Goal: Check status: Check status

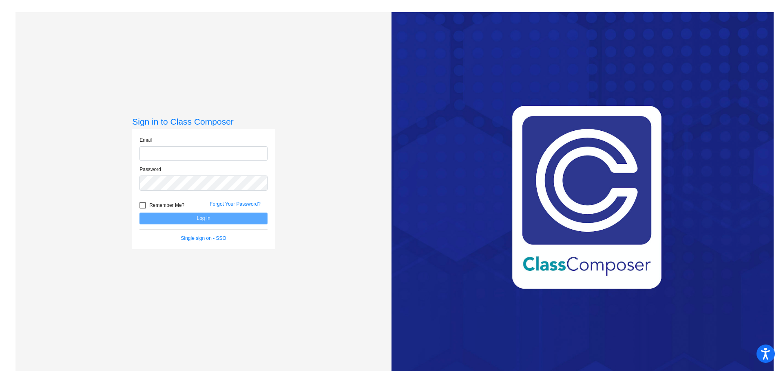
type input "jperry@ceres.k12.ca.us"
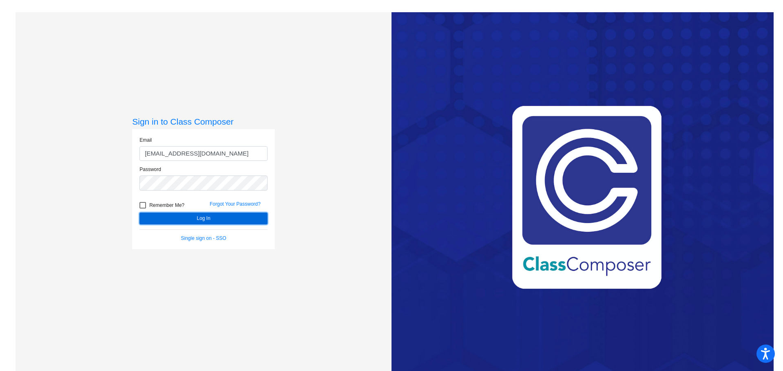
click at [205, 220] on button "Log In" at bounding box center [203, 219] width 128 height 12
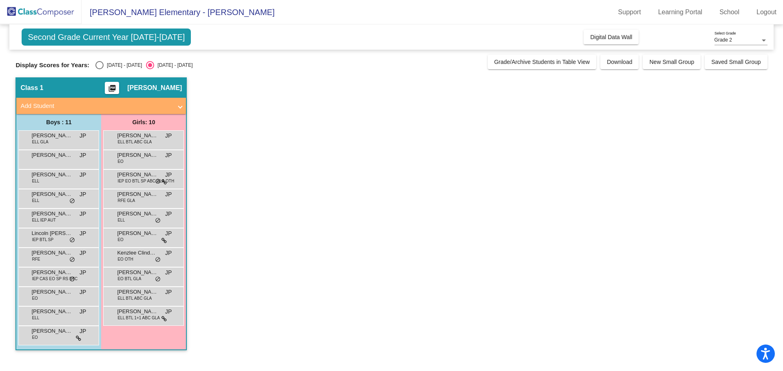
click at [100, 64] on div "Select an option" at bounding box center [99, 65] width 8 height 8
click at [99, 69] on input "[DATE] - [DATE]" at bounding box center [99, 69] width 0 height 0
radio input "true"
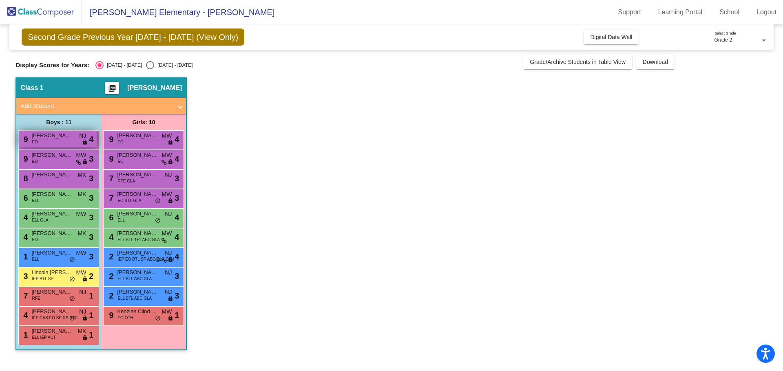
click at [41, 135] on span "[PERSON_NAME]" at bounding box center [51, 136] width 41 height 8
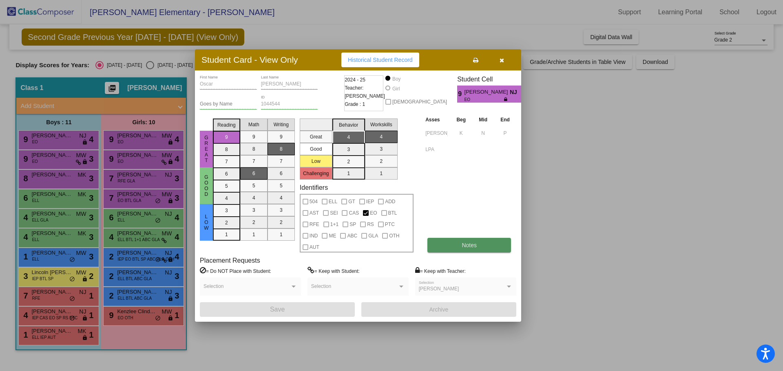
click at [479, 248] on button "Notes" at bounding box center [469, 245] width 84 height 15
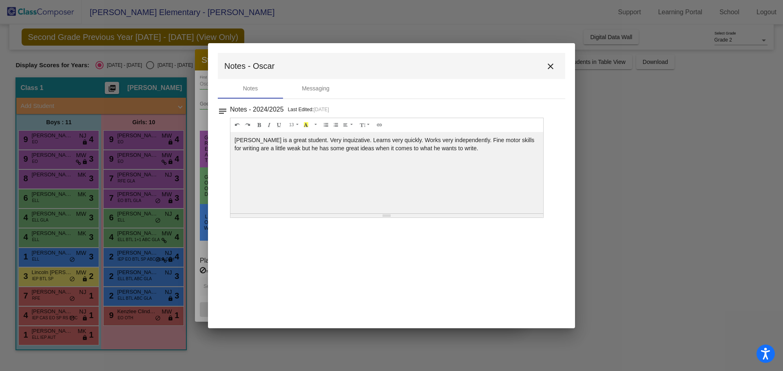
click at [548, 66] on mat-icon "close" at bounding box center [550, 67] width 10 height 10
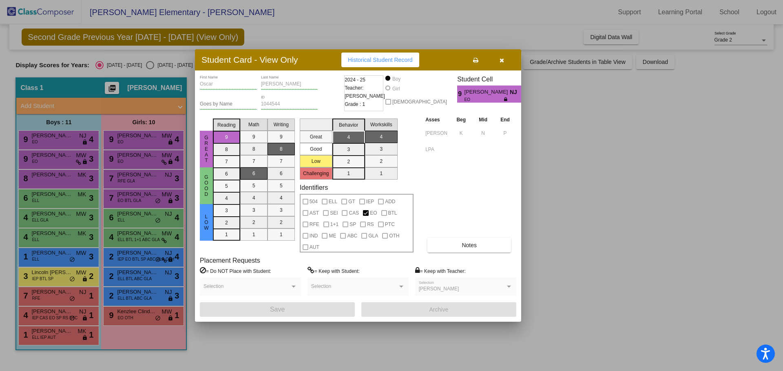
click at [51, 155] on div at bounding box center [391, 185] width 783 height 371
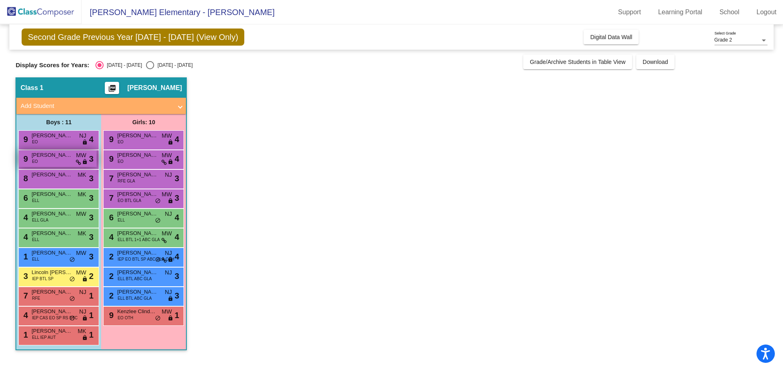
click at [51, 155] on span "[PERSON_NAME]" at bounding box center [51, 155] width 41 height 8
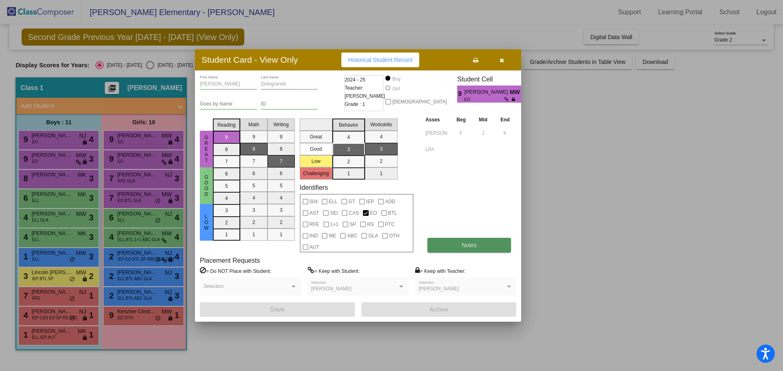
click at [476, 245] on span "Notes" at bounding box center [469, 245] width 15 height 7
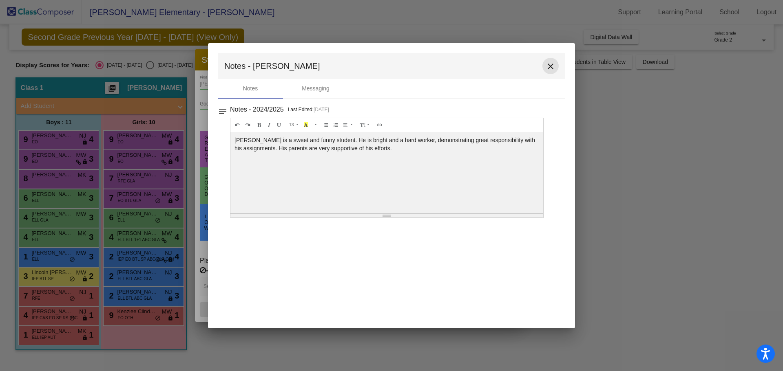
click at [549, 66] on mat-icon "close" at bounding box center [550, 67] width 10 height 10
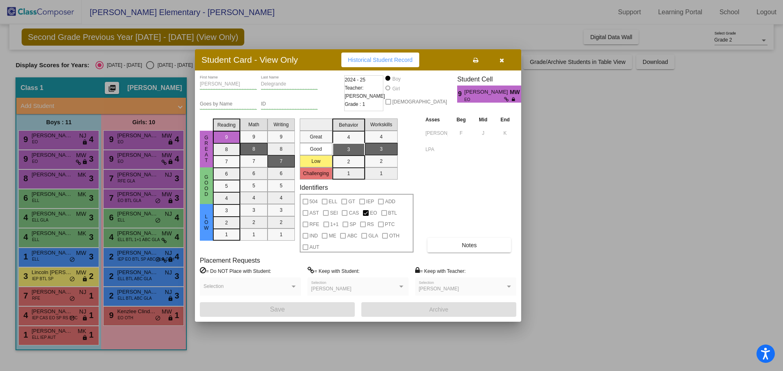
click at [39, 175] on div at bounding box center [391, 185] width 783 height 371
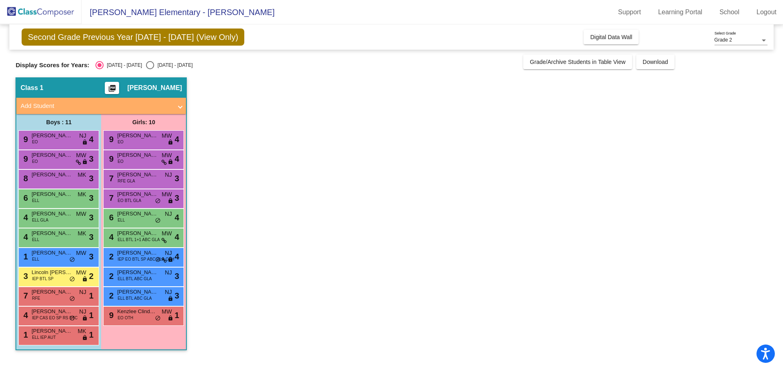
click at [39, 175] on span "[PERSON_NAME]" at bounding box center [51, 175] width 41 height 8
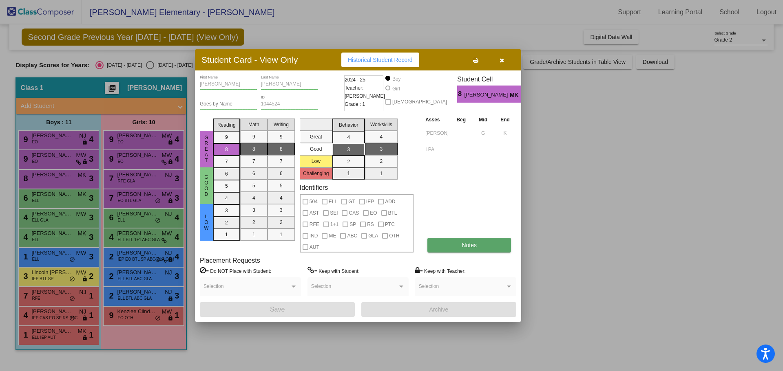
click at [459, 244] on button "Notes" at bounding box center [469, 245] width 84 height 15
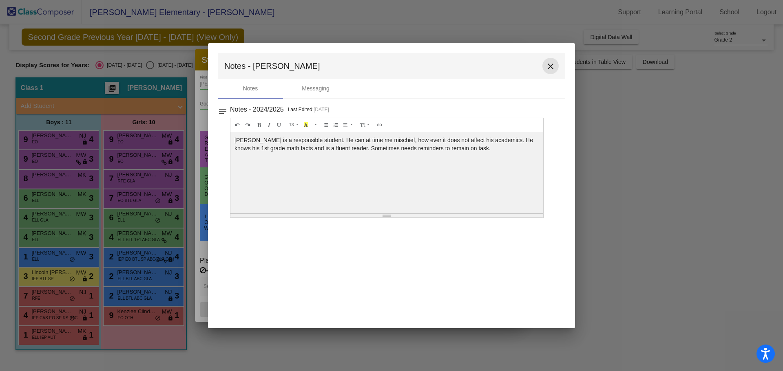
click at [552, 68] on mat-icon "close" at bounding box center [550, 67] width 10 height 10
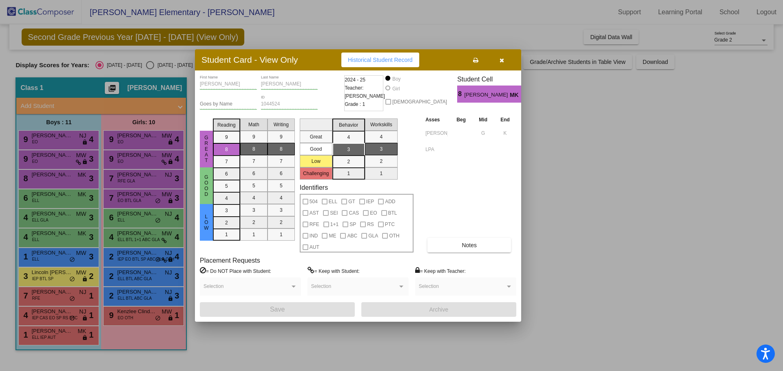
click at [58, 194] on div at bounding box center [391, 185] width 783 height 371
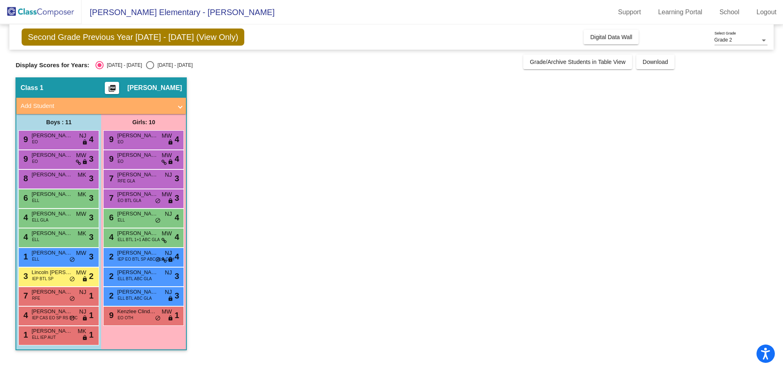
click at [58, 194] on span "[PERSON_NAME]" at bounding box center [51, 194] width 41 height 8
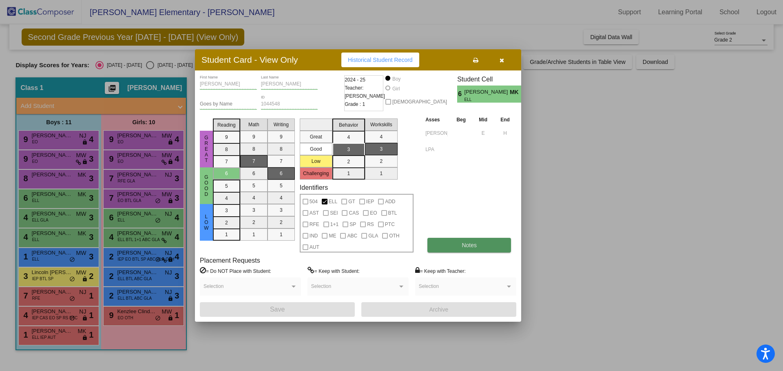
click at [457, 249] on button "Notes" at bounding box center [469, 245] width 84 height 15
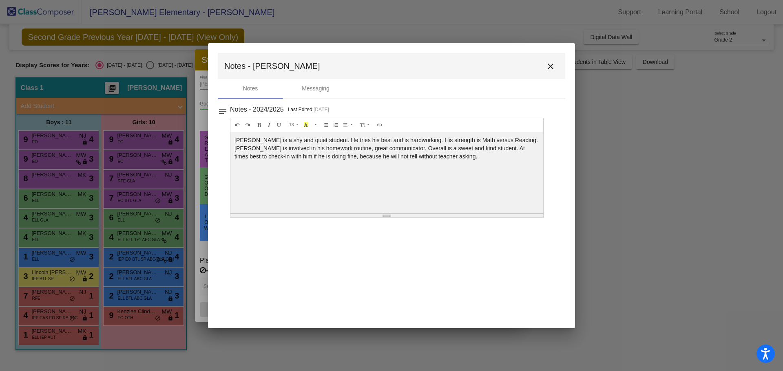
click at [41, 214] on div at bounding box center [391, 185] width 783 height 371
click at [38, 214] on div at bounding box center [391, 185] width 783 height 371
click at [547, 65] on mat-icon "close" at bounding box center [550, 67] width 10 height 10
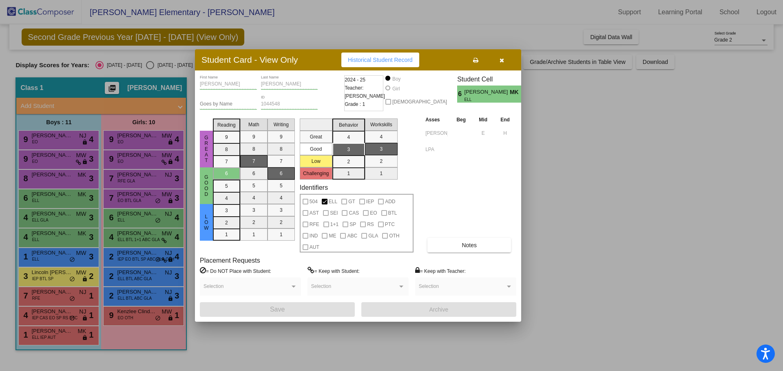
click at [39, 213] on div at bounding box center [391, 185] width 783 height 371
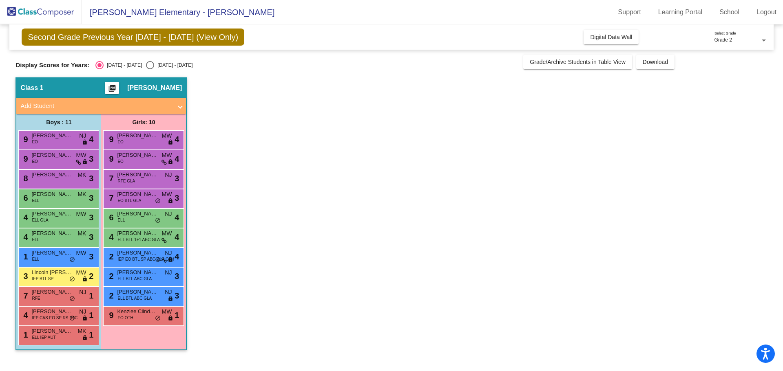
click at [39, 213] on span "[PERSON_NAME]" at bounding box center [51, 214] width 41 height 8
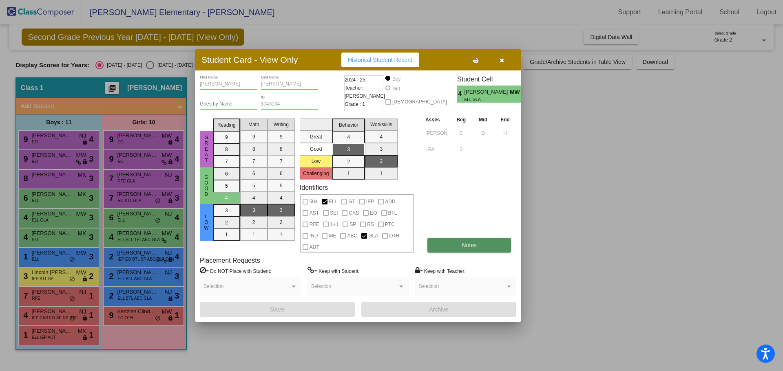
click at [475, 245] on span "Notes" at bounding box center [469, 245] width 15 height 7
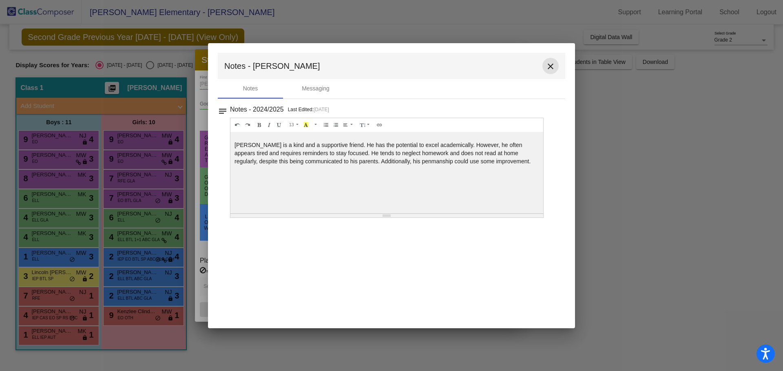
click at [547, 66] on mat-icon "close" at bounding box center [550, 67] width 10 height 10
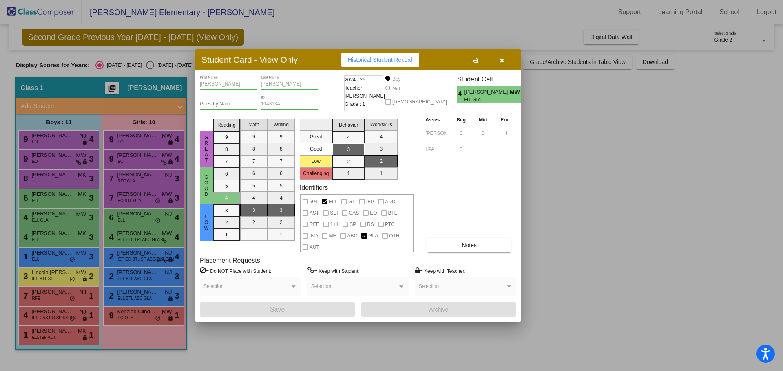
click at [47, 233] on div at bounding box center [391, 185] width 783 height 371
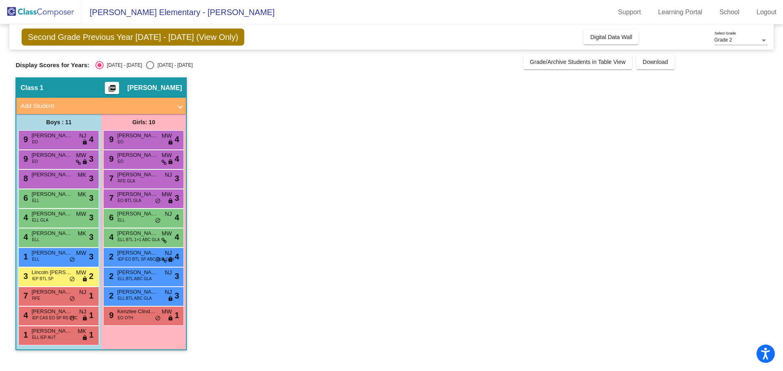
click at [47, 233] on span "[PERSON_NAME]" at bounding box center [51, 234] width 41 height 8
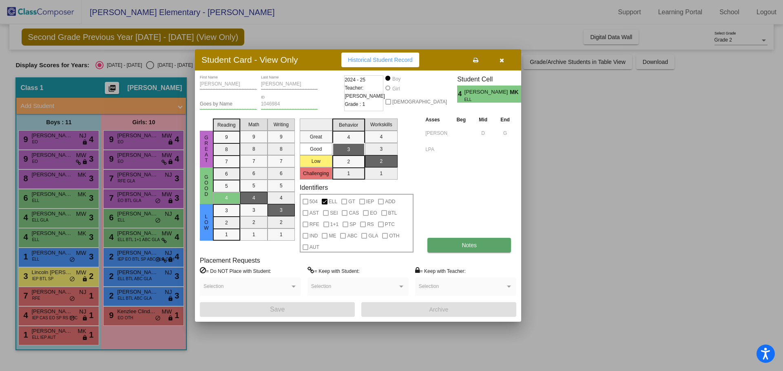
click at [473, 245] on span "Notes" at bounding box center [469, 245] width 15 height 7
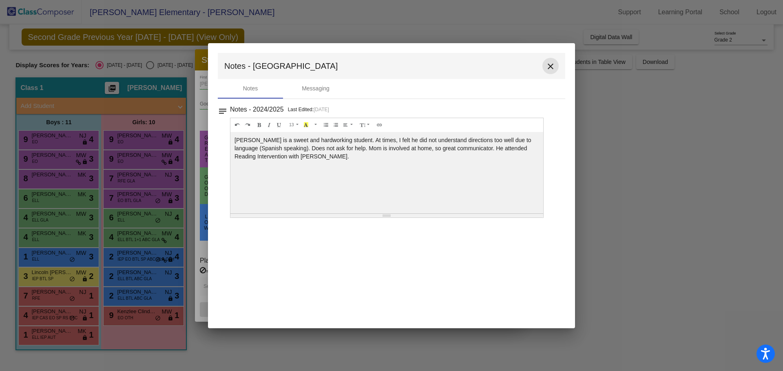
click at [549, 63] on mat-icon "close" at bounding box center [550, 67] width 10 height 10
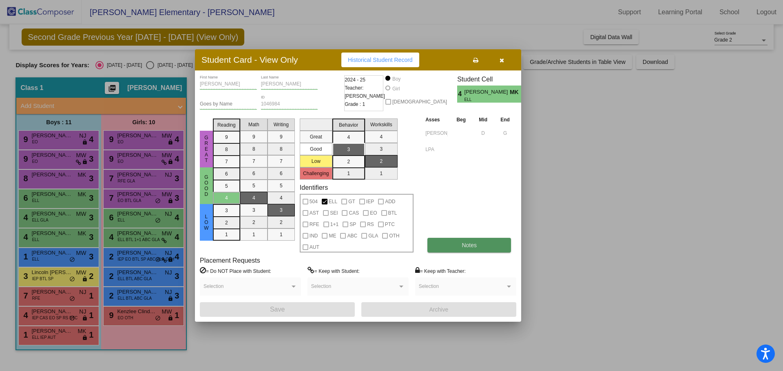
click at [458, 241] on button "Notes" at bounding box center [469, 245] width 84 height 15
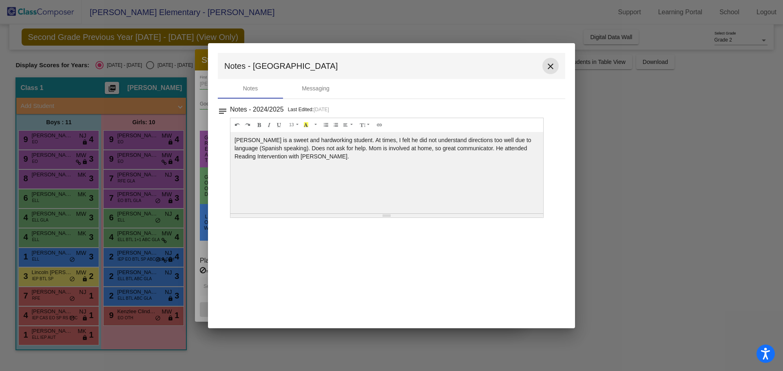
click at [549, 68] on mat-icon "close" at bounding box center [550, 67] width 10 height 10
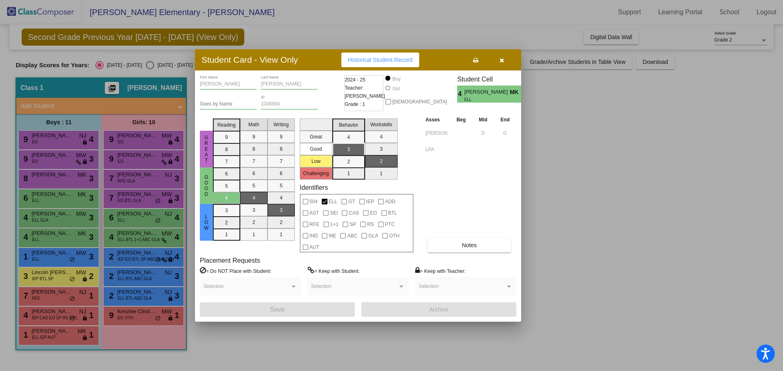
click at [48, 253] on div at bounding box center [391, 185] width 783 height 371
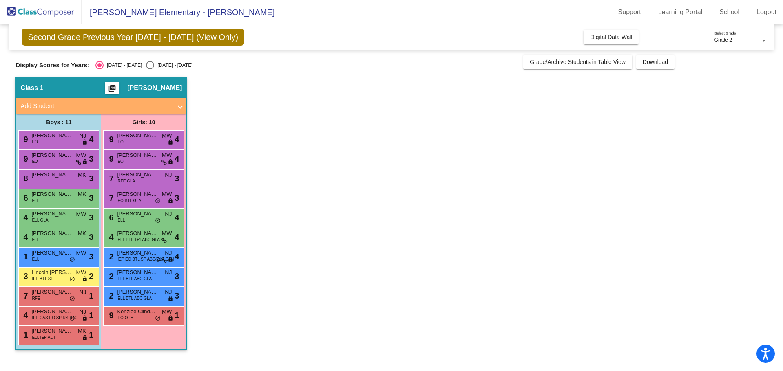
click at [48, 253] on span "[PERSON_NAME]" at bounding box center [51, 253] width 41 height 8
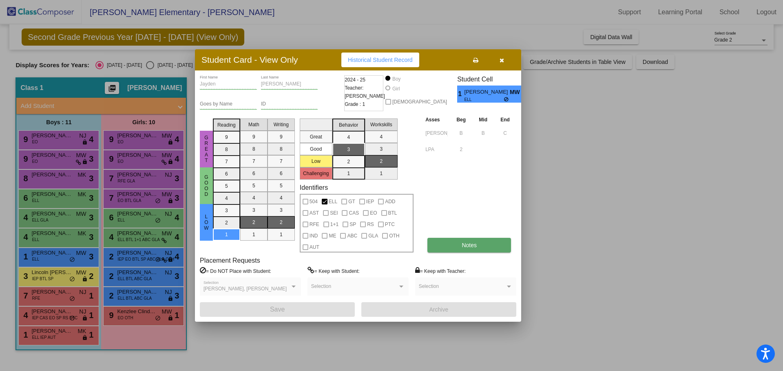
click at [464, 245] on span "Notes" at bounding box center [469, 245] width 15 height 7
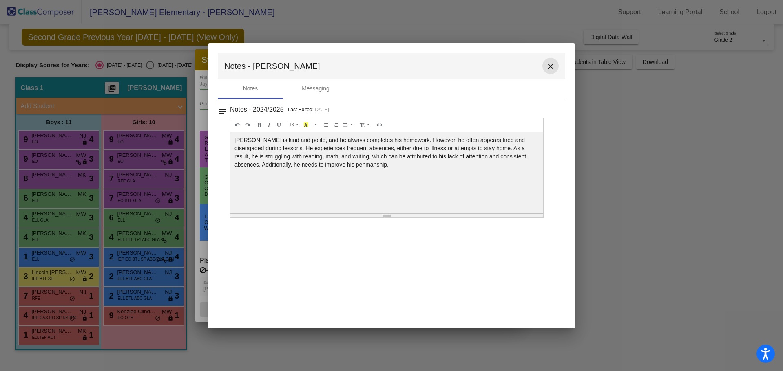
click at [551, 68] on mat-icon "close" at bounding box center [550, 67] width 10 height 10
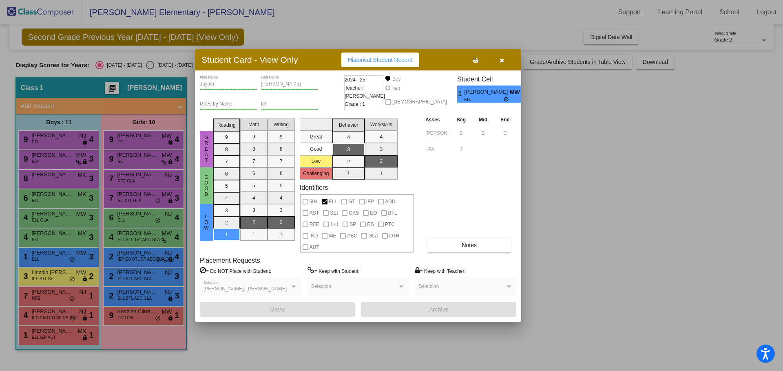
click at [42, 272] on div at bounding box center [391, 185] width 783 height 371
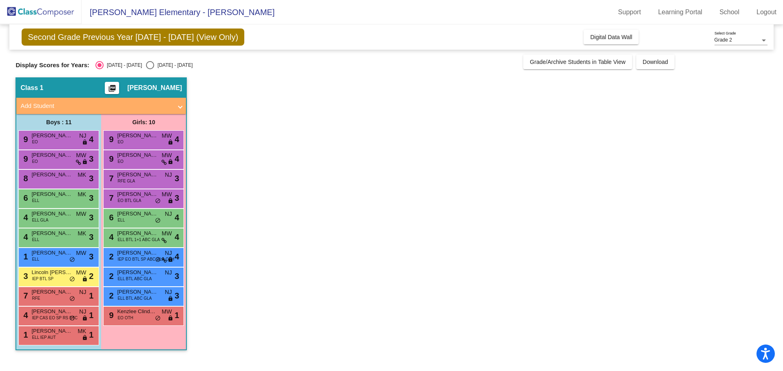
click at [42, 272] on span "Lincoln [PERSON_NAME]" at bounding box center [51, 273] width 41 height 8
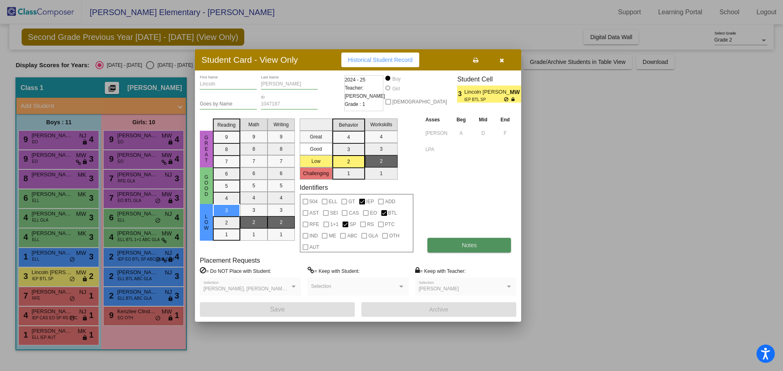
click at [470, 245] on span "Notes" at bounding box center [469, 245] width 15 height 7
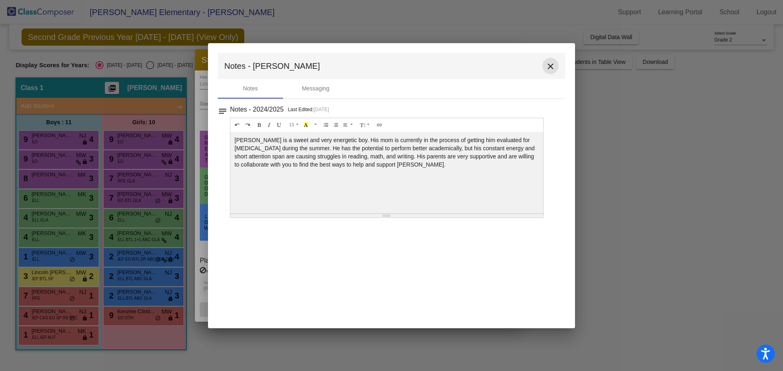
click at [550, 66] on mat-icon "close" at bounding box center [550, 67] width 10 height 10
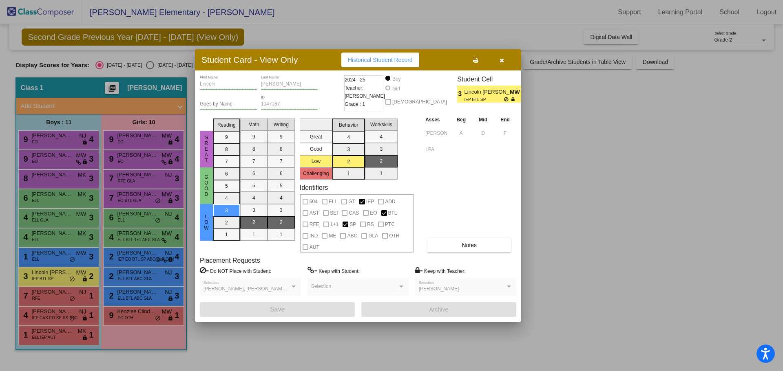
click at [36, 291] on div at bounding box center [391, 185] width 783 height 371
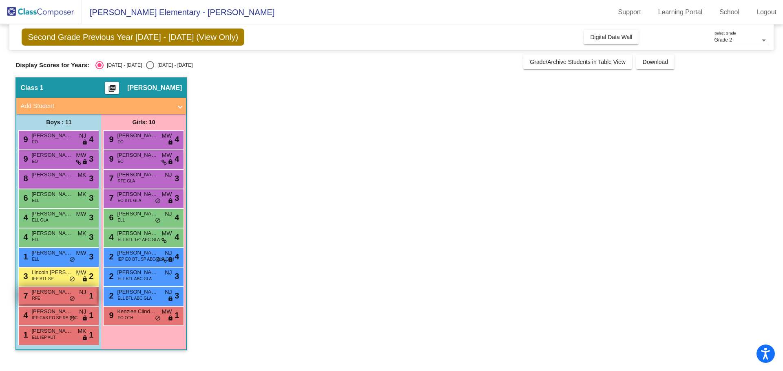
click at [31, 294] on div "7 Martin Vargas Barajas RFE NJ lock do_not_disturb_alt 1" at bounding box center [58, 295] width 78 height 17
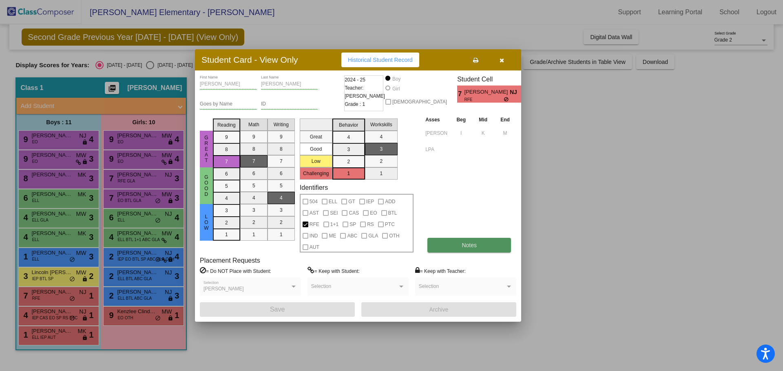
click at [465, 245] on span "Notes" at bounding box center [469, 245] width 15 height 7
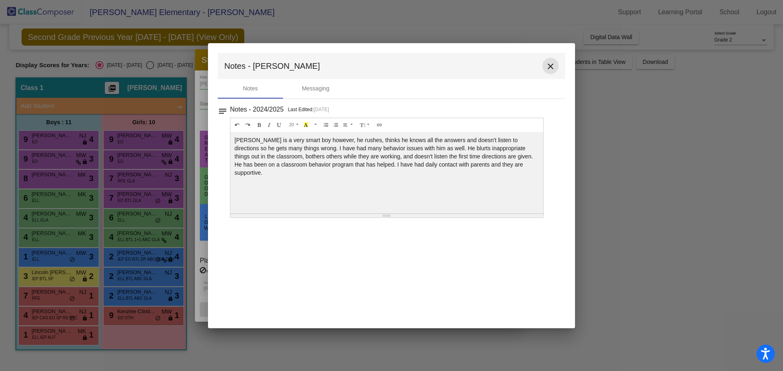
click at [550, 68] on mat-icon "close" at bounding box center [550, 67] width 10 height 10
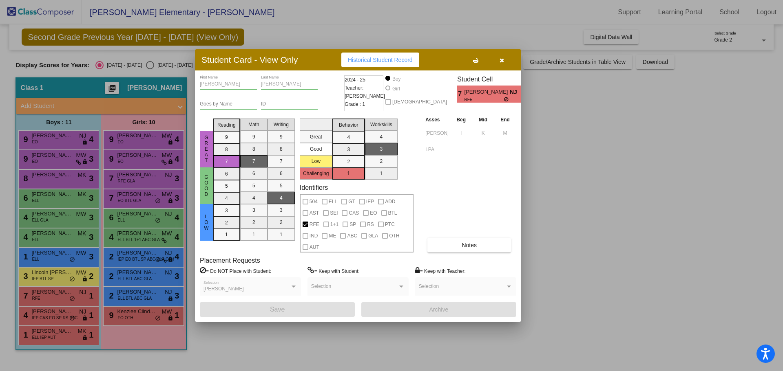
click at [52, 311] on div at bounding box center [391, 185] width 783 height 371
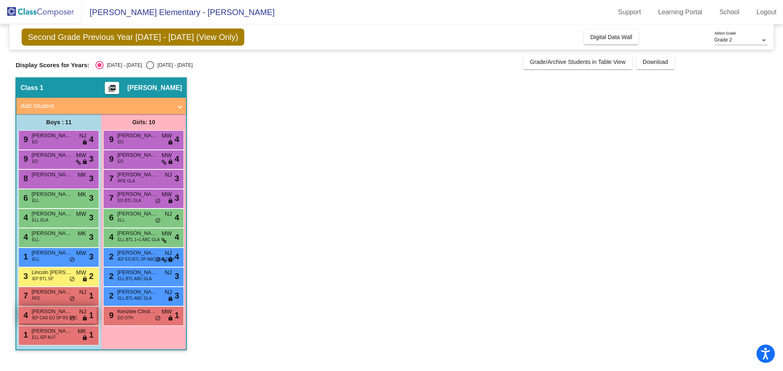
click at [49, 309] on span "[PERSON_NAME]" at bounding box center [51, 312] width 41 height 8
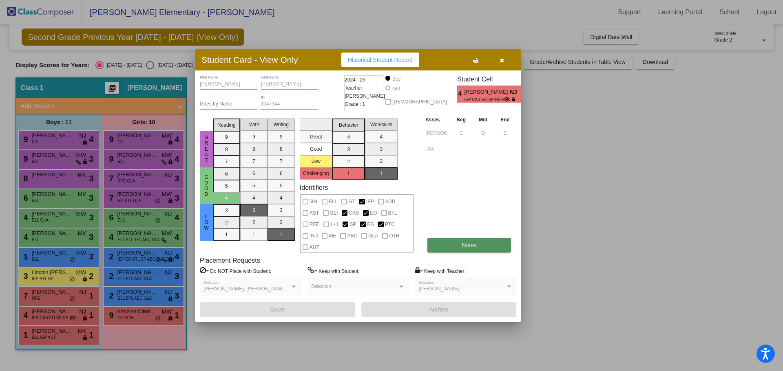
click at [460, 245] on button "Notes" at bounding box center [469, 245] width 84 height 15
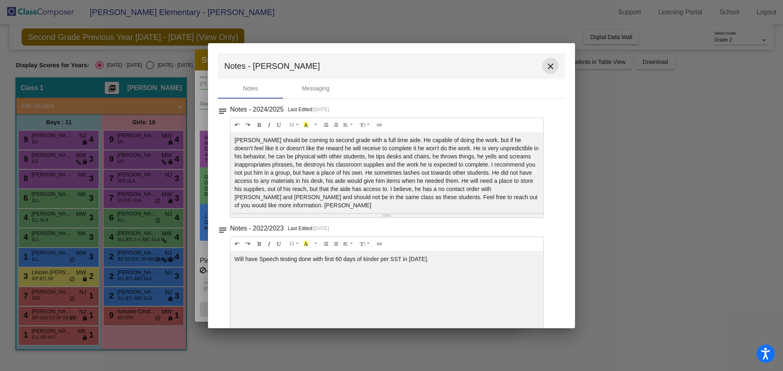
click at [548, 66] on mat-icon "close" at bounding box center [550, 67] width 10 height 10
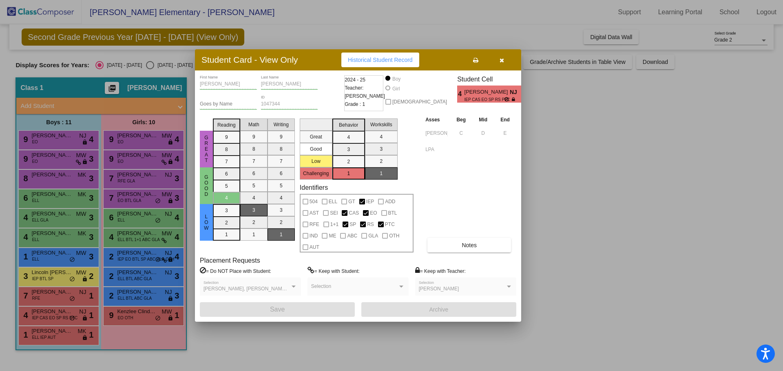
click at [53, 331] on div at bounding box center [391, 185] width 783 height 371
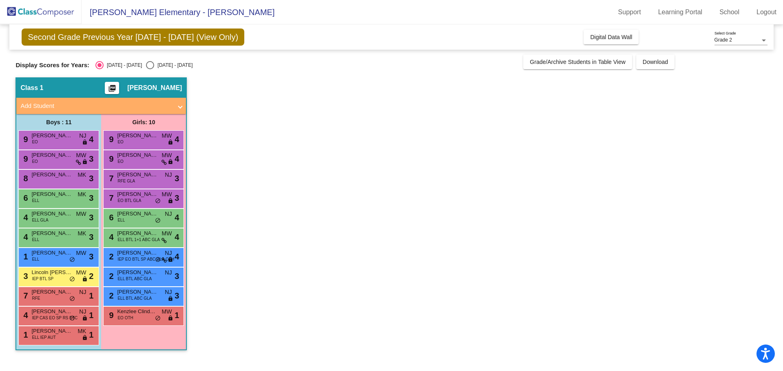
click at [53, 331] on span "[PERSON_NAME]" at bounding box center [51, 331] width 41 height 8
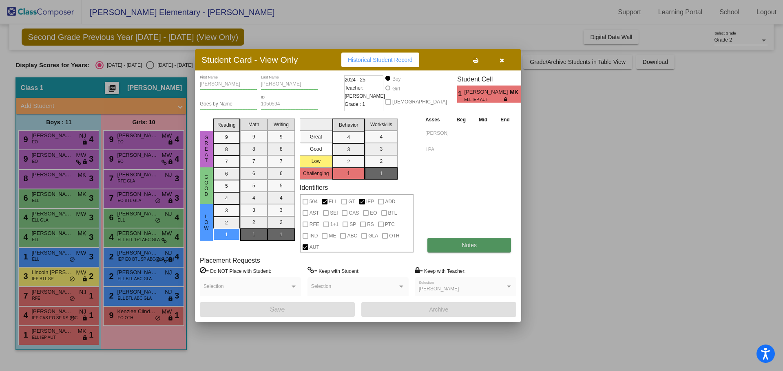
click at [471, 244] on span "Notes" at bounding box center [469, 245] width 15 height 7
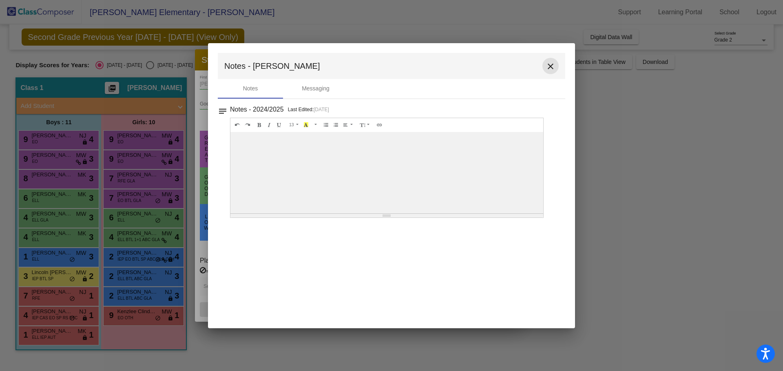
click at [550, 67] on mat-icon "close" at bounding box center [550, 67] width 10 height 10
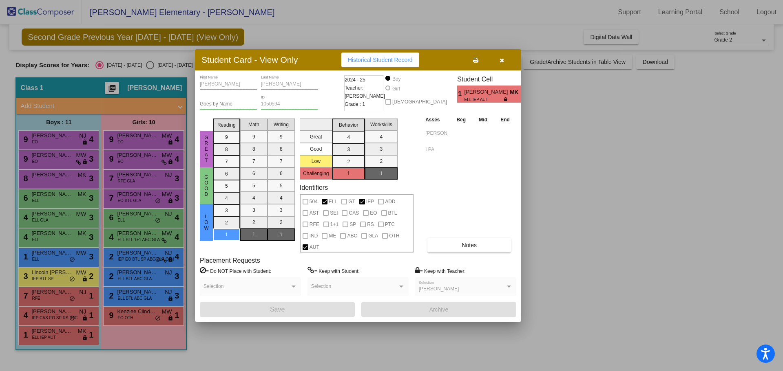
click at [118, 135] on div at bounding box center [391, 185] width 783 height 371
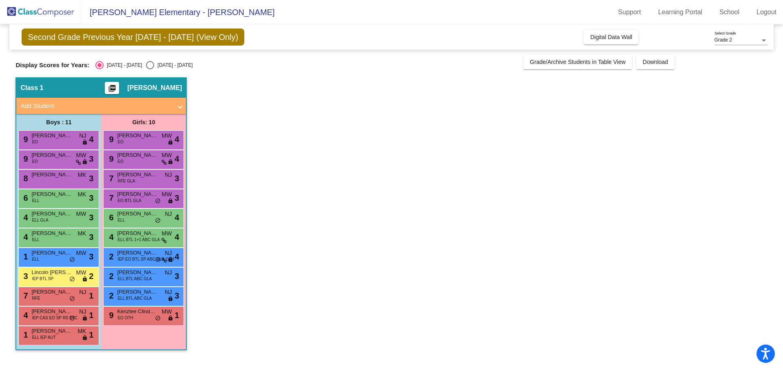
click at [118, 135] on span "[PERSON_NAME]" at bounding box center [137, 136] width 41 height 8
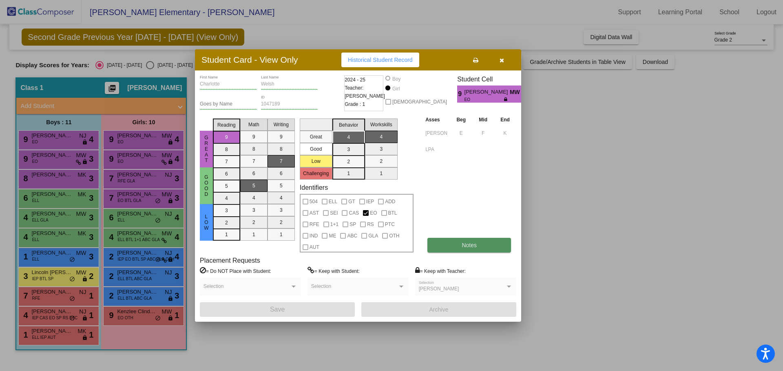
click at [473, 245] on span "Notes" at bounding box center [469, 245] width 15 height 7
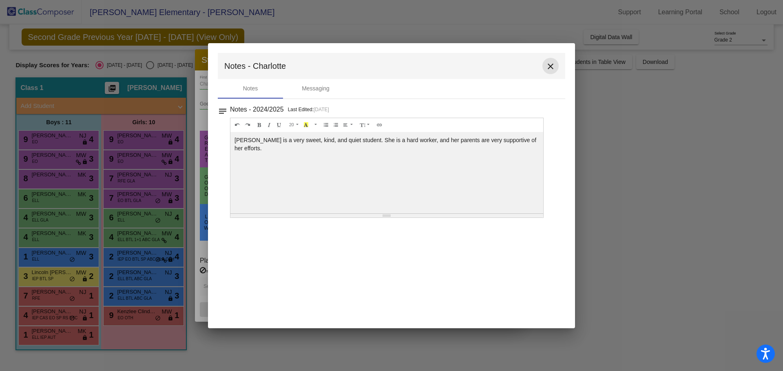
click at [548, 64] on mat-icon "close" at bounding box center [550, 67] width 10 height 10
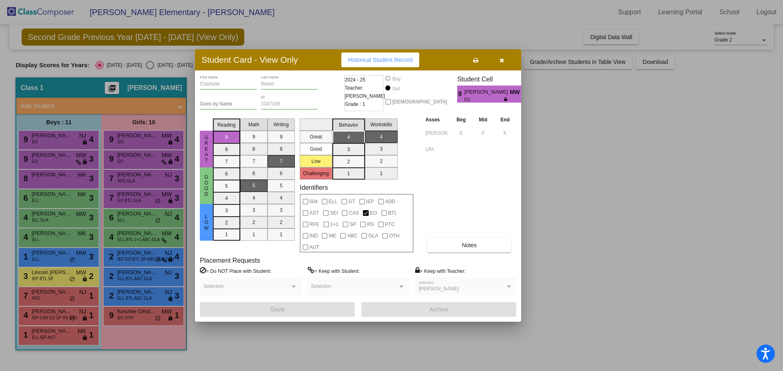
click at [126, 155] on div at bounding box center [391, 185] width 783 height 371
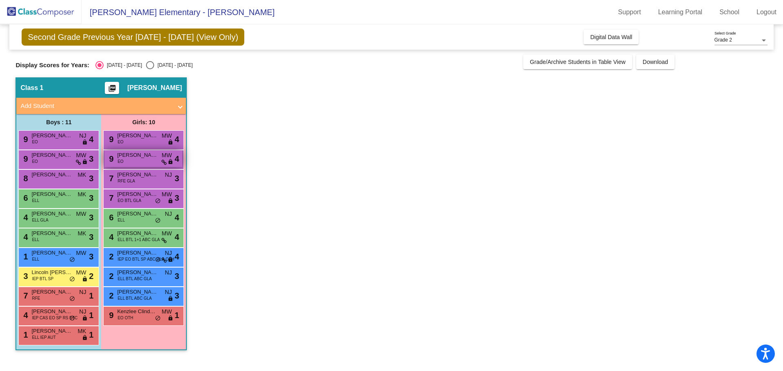
click at [127, 154] on span "[PERSON_NAME]" at bounding box center [137, 155] width 41 height 8
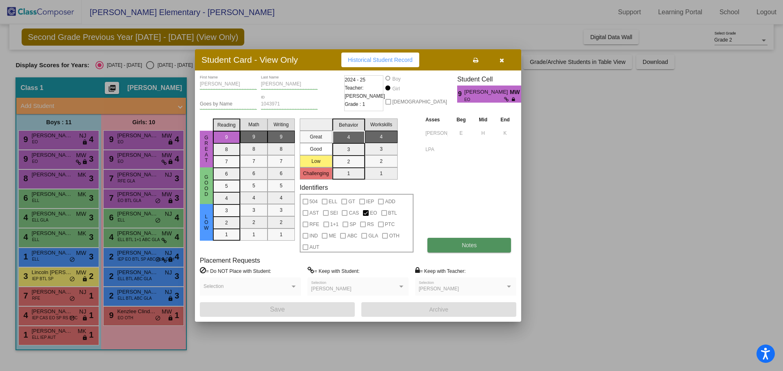
click at [460, 243] on button "Notes" at bounding box center [469, 245] width 84 height 15
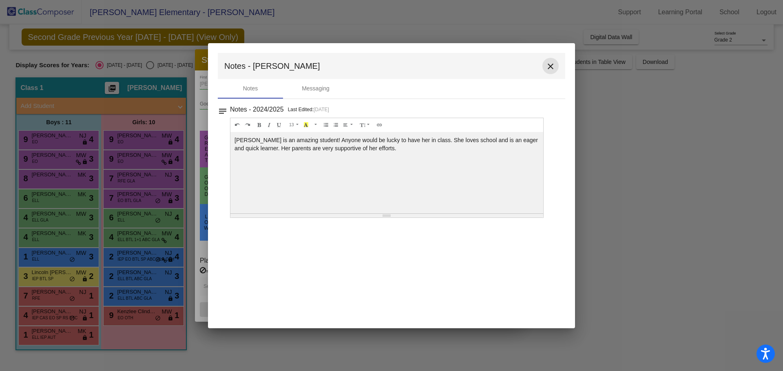
click at [551, 69] on mat-icon "close" at bounding box center [550, 67] width 10 height 10
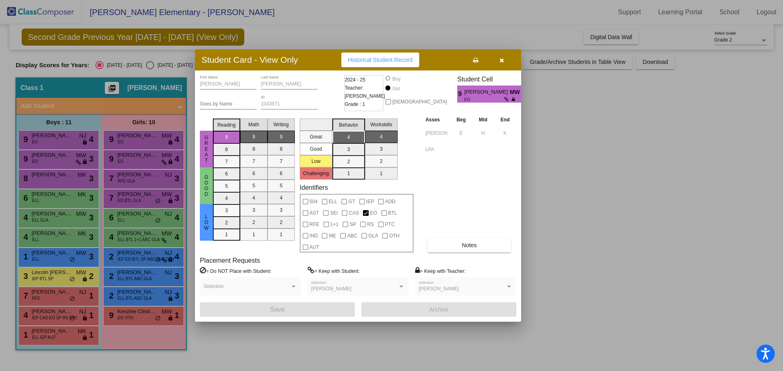
click at [126, 134] on div at bounding box center [391, 185] width 783 height 371
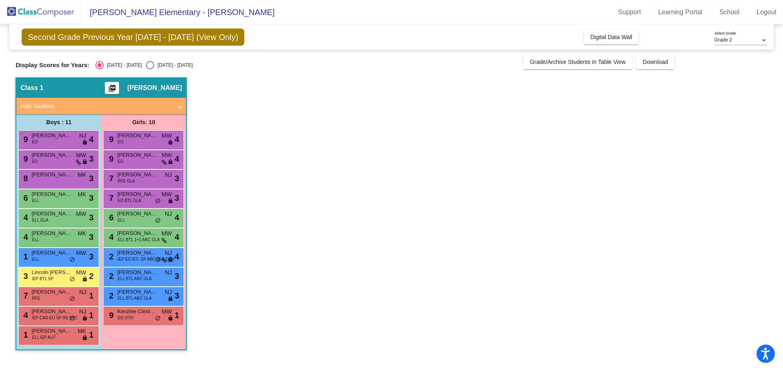
click at [126, 134] on span "[PERSON_NAME]" at bounding box center [137, 136] width 41 height 8
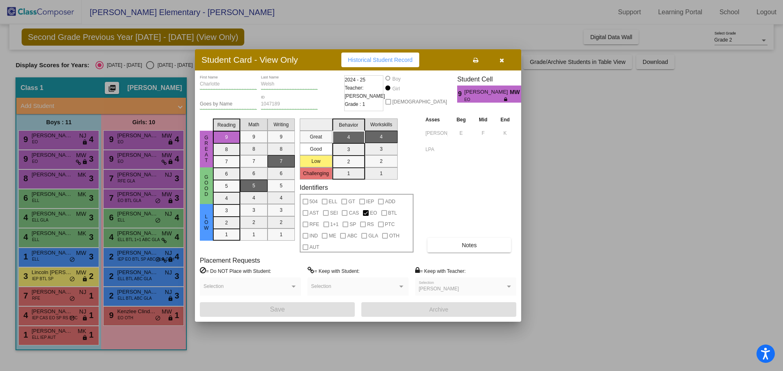
click at [128, 178] on div at bounding box center [391, 185] width 783 height 371
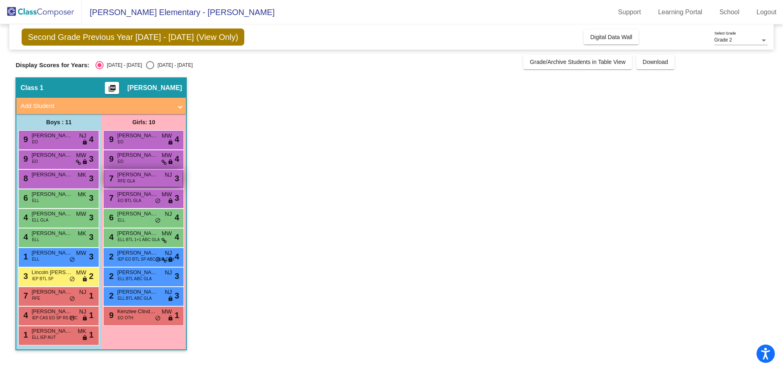
click at [128, 176] on span "[PERSON_NAME]" at bounding box center [137, 175] width 41 height 8
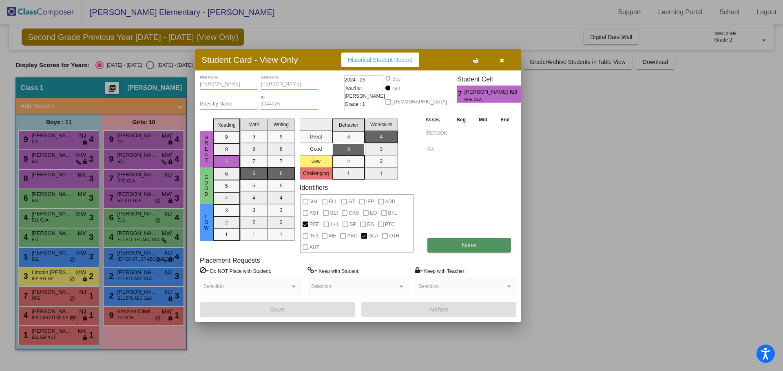
click at [461, 249] on button "Notes" at bounding box center [469, 245] width 84 height 15
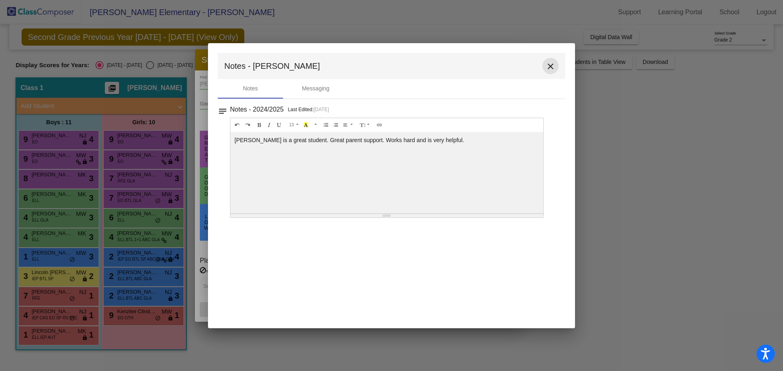
click at [552, 65] on mat-icon "close" at bounding box center [550, 67] width 10 height 10
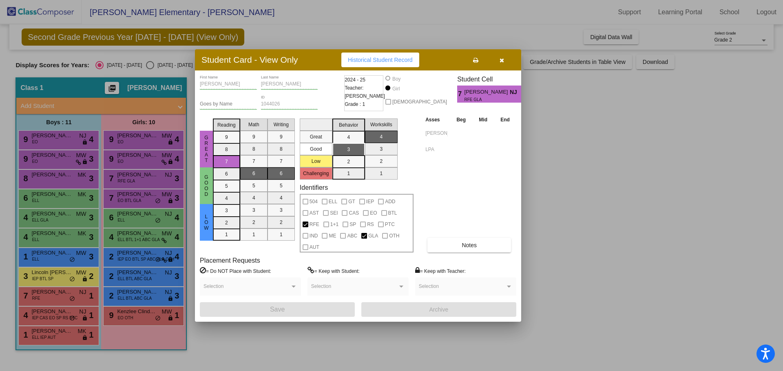
click at [125, 231] on div at bounding box center [391, 185] width 783 height 371
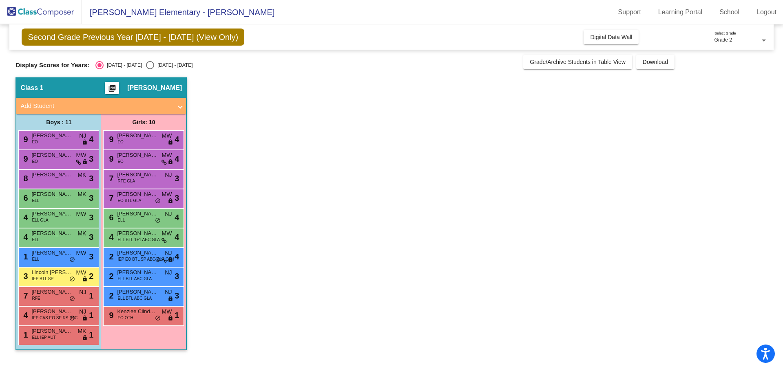
click at [125, 231] on span "[PERSON_NAME] [PERSON_NAME]" at bounding box center [137, 234] width 41 height 8
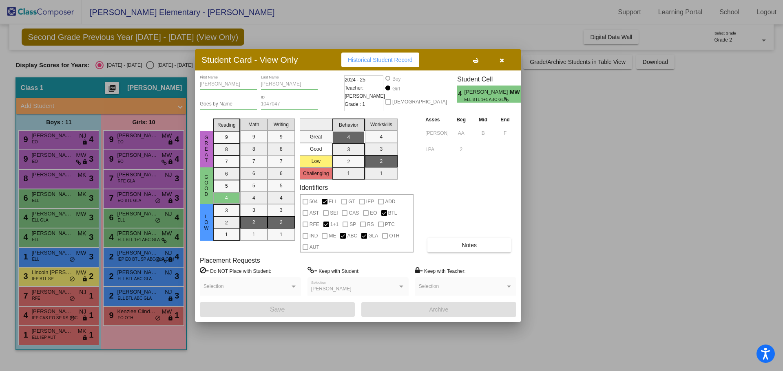
click at [127, 194] on div at bounding box center [391, 185] width 783 height 371
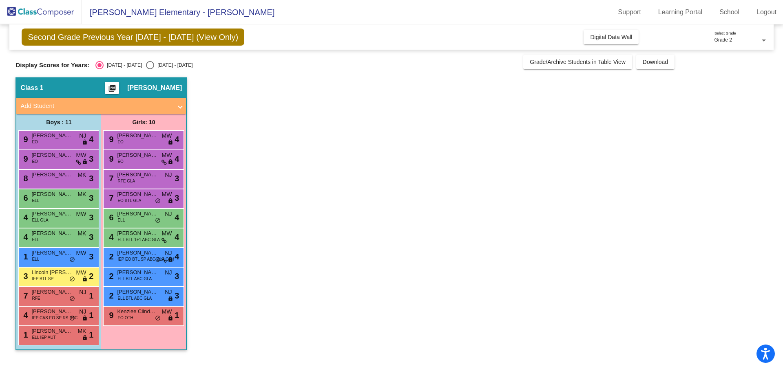
click at [127, 194] on span "[PERSON_NAME]" at bounding box center [137, 194] width 41 height 8
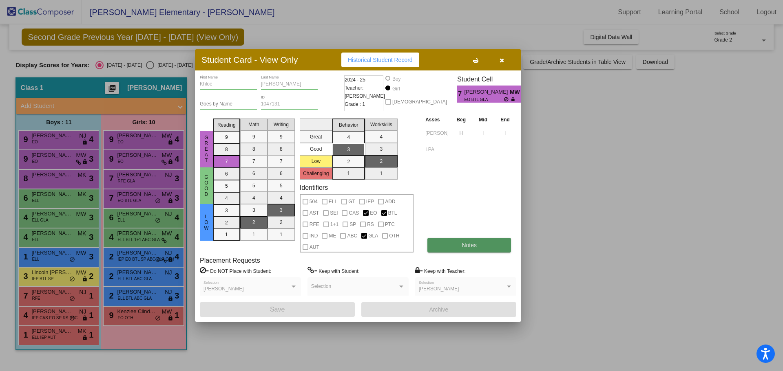
click at [455, 247] on button "Notes" at bounding box center [469, 245] width 84 height 15
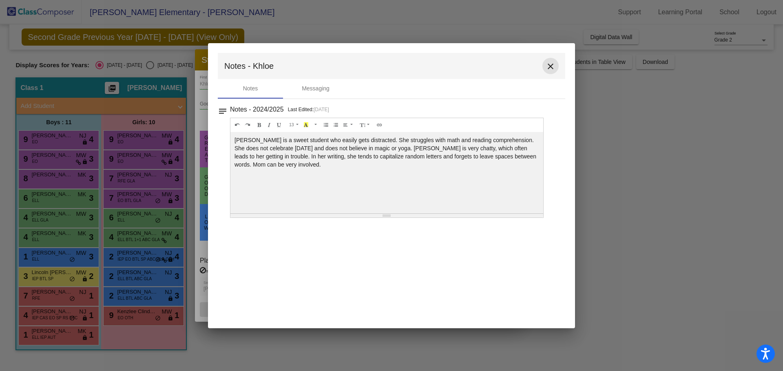
click at [545, 65] on button "close" at bounding box center [550, 66] width 16 height 16
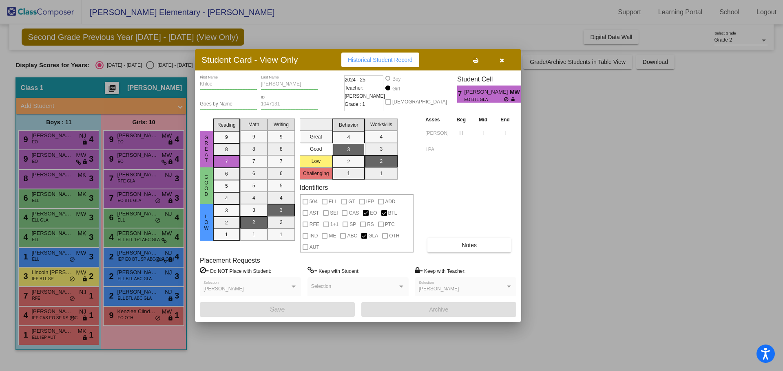
click at [133, 212] on div at bounding box center [391, 185] width 783 height 371
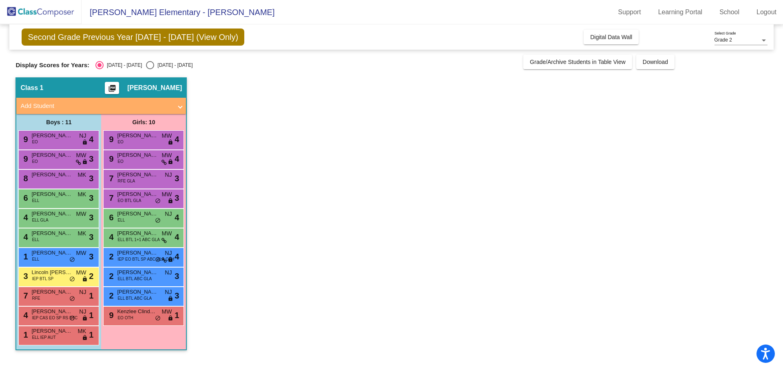
click at [133, 212] on span "[PERSON_NAME]" at bounding box center [137, 214] width 41 height 8
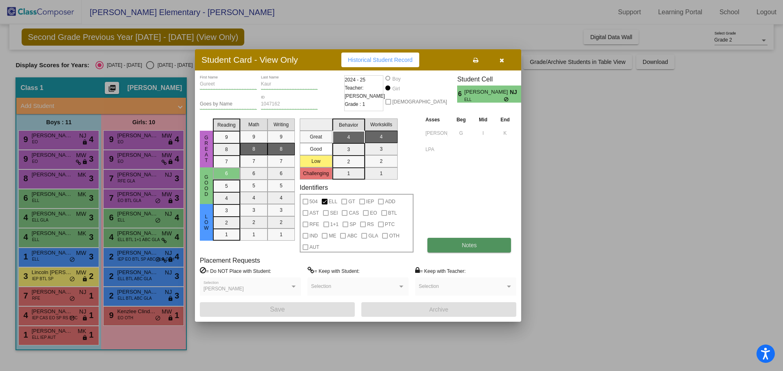
click at [474, 241] on button "Notes" at bounding box center [469, 245] width 84 height 15
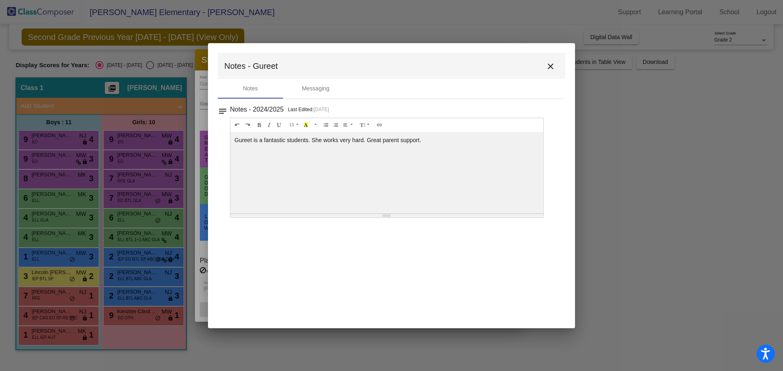
drag, startPoint x: 551, startPoint y: 68, endPoint x: 544, endPoint y: 69, distance: 7.4
click at [550, 68] on mat-icon "close" at bounding box center [550, 67] width 10 height 10
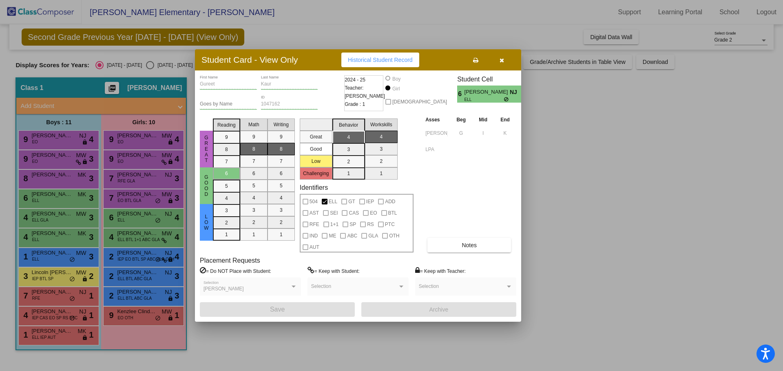
click at [131, 232] on div at bounding box center [391, 185] width 783 height 371
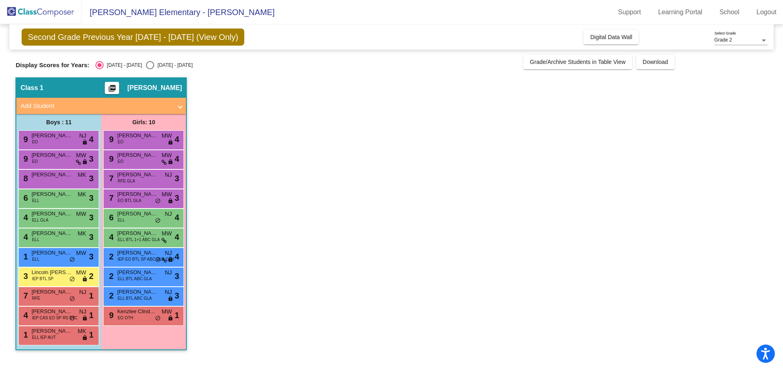
click at [131, 232] on span "[PERSON_NAME] [PERSON_NAME]" at bounding box center [137, 234] width 41 height 8
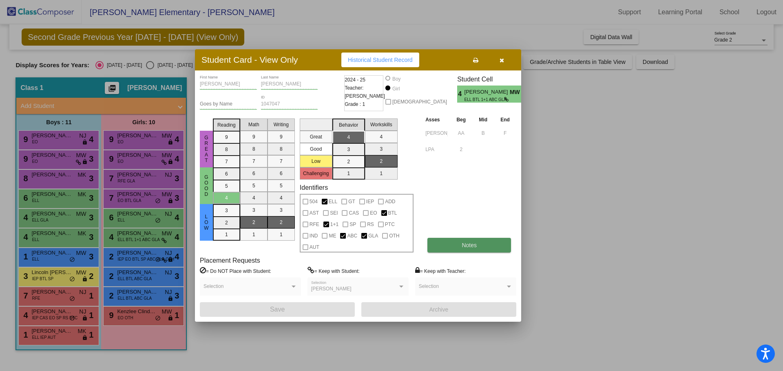
click at [464, 238] on button "Notes" at bounding box center [469, 245] width 84 height 15
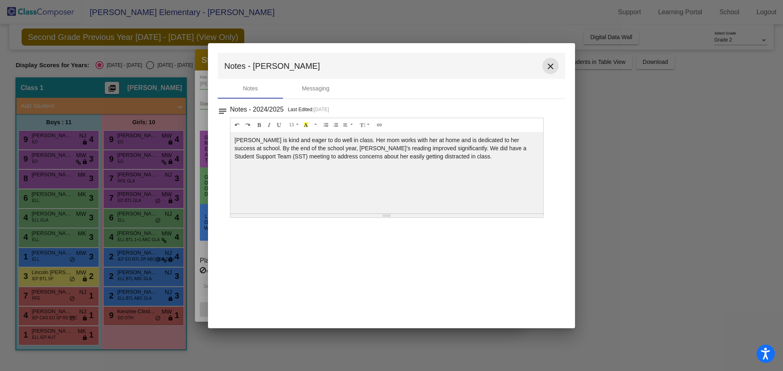
click at [548, 66] on mat-icon "close" at bounding box center [550, 67] width 10 height 10
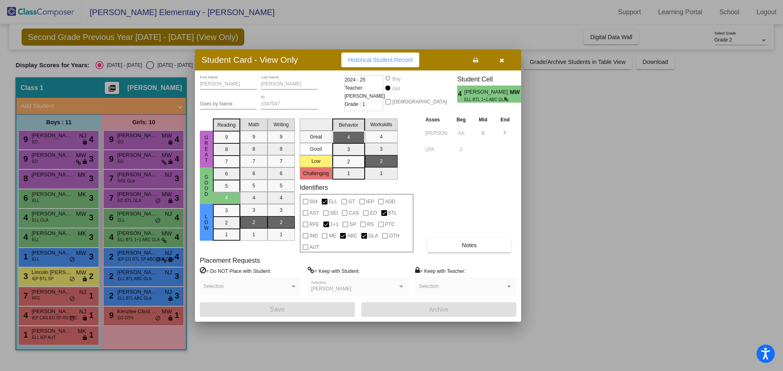
click at [128, 252] on div at bounding box center [391, 185] width 783 height 371
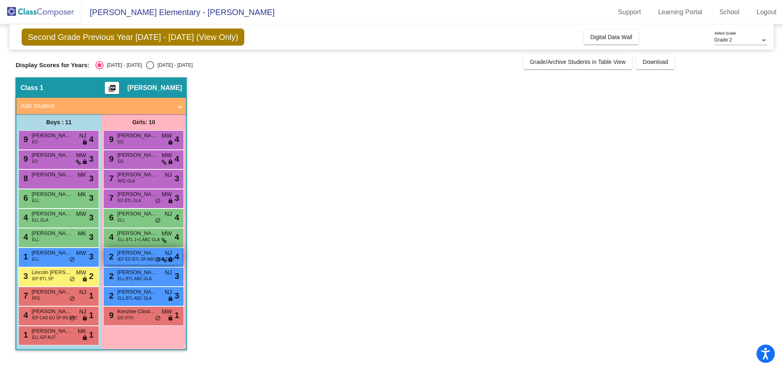
click at [128, 251] on span "[PERSON_NAME]" at bounding box center [137, 253] width 41 height 8
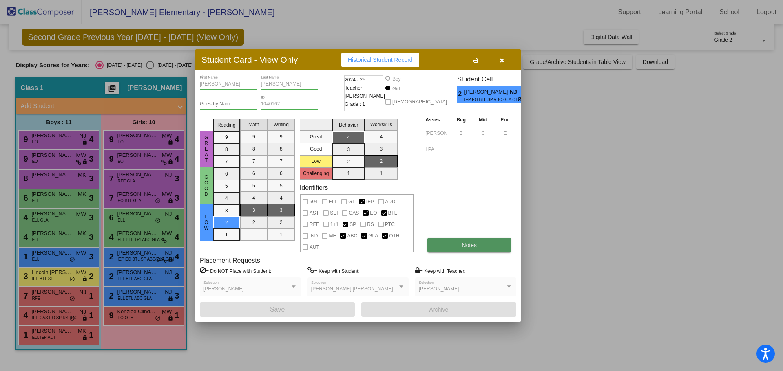
click at [457, 241] on button "Notes" at bounding box center [469, 245] width 84 height 15
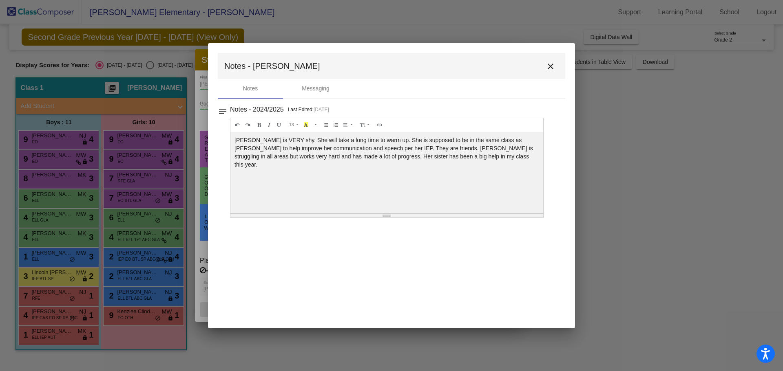
click at [547, 67] on mat-icon "close" at bounding box center [550, 67] width 10 height 10
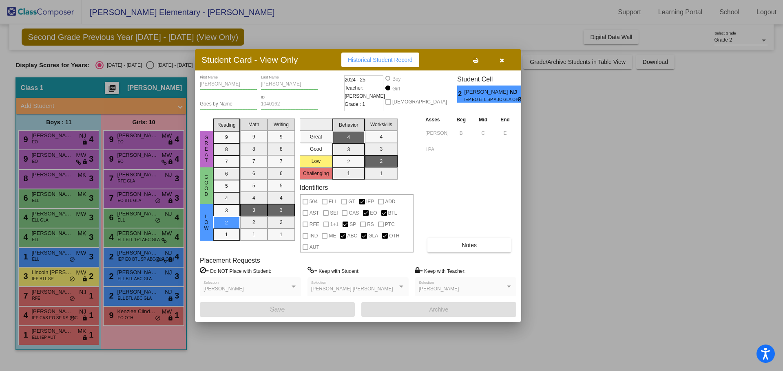
click at [128, 273] on div at bounding box center [391, 185] width 783 height 371
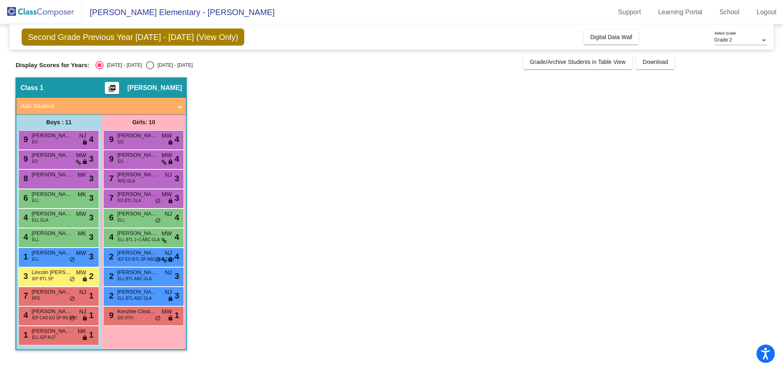
click at [128, 273] on span "[PERSON_NAME]" at bounding box center [137, 273] width 41 height 8
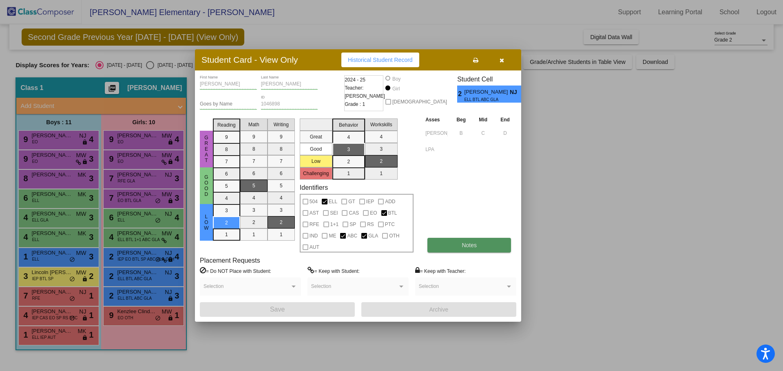
click at [474, 243] on span "Notes" at bounding box center [469, 245] width 15 height 7
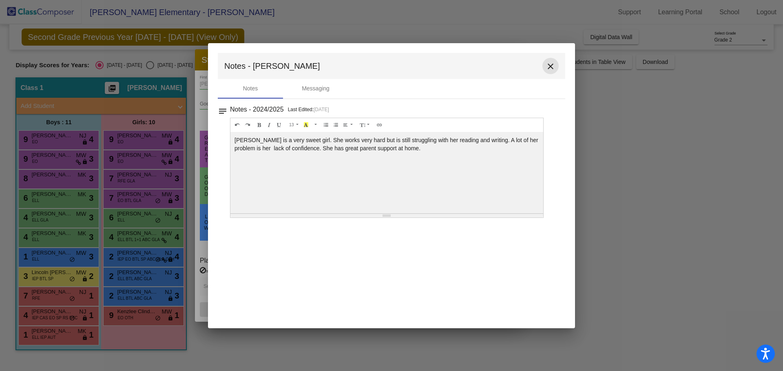
click at [551, 67] on mat-icon "close" at bounding box center [550, 67] width 10 height 10
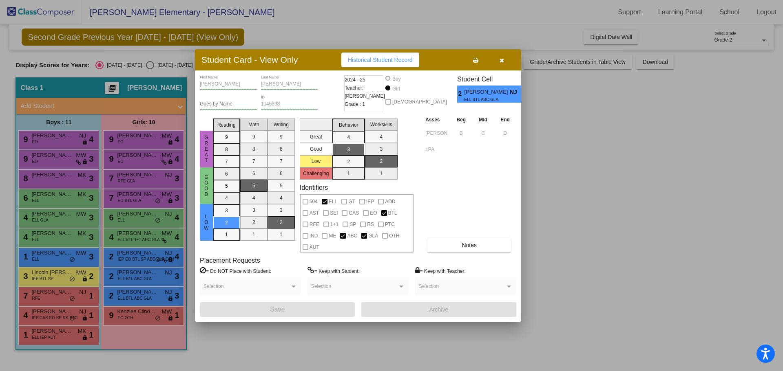
click at [124, 292] on div at bounding box center [391, 185] width 783 height 371
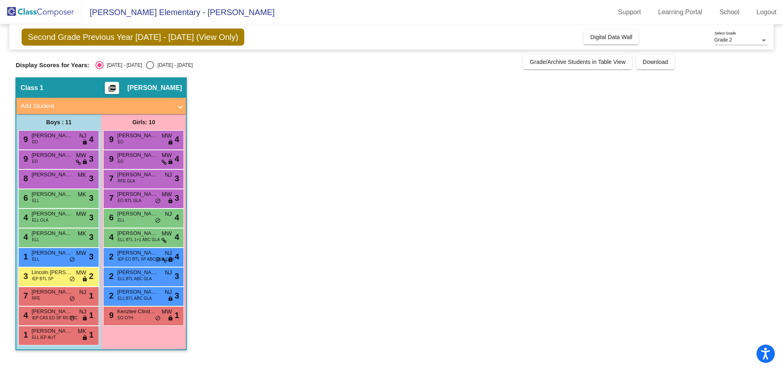
click at [124, 292] on span "[PERSON_NAME]" at bounding box center [137, 292] width 41 height 8
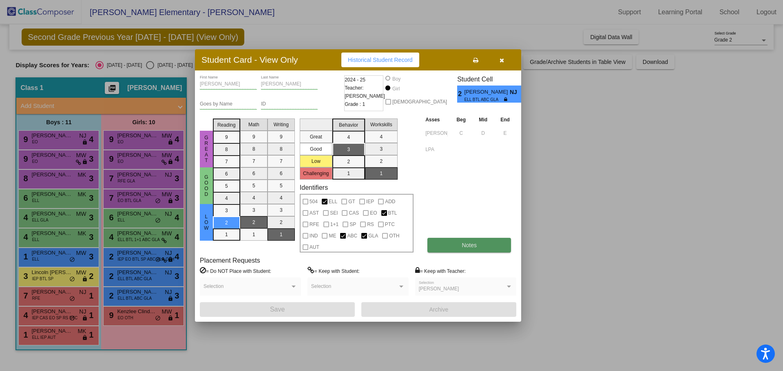
click at [451, 245] on button "Notes" at bounding box center [469, 245] width 84 height 15
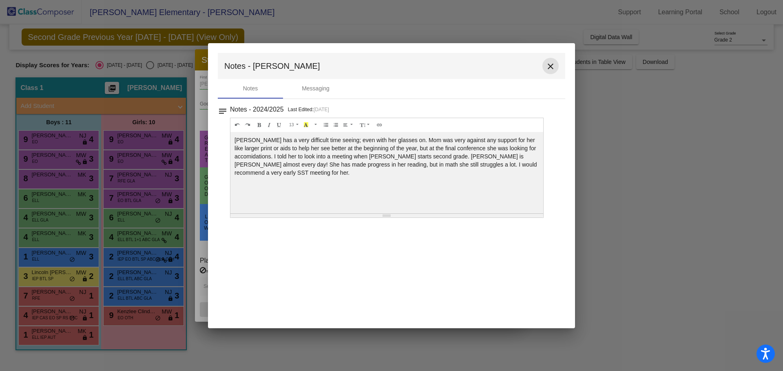
click at [552, 65] on mat-icon "close" at bounding box center [550, 67] width 10 height 10
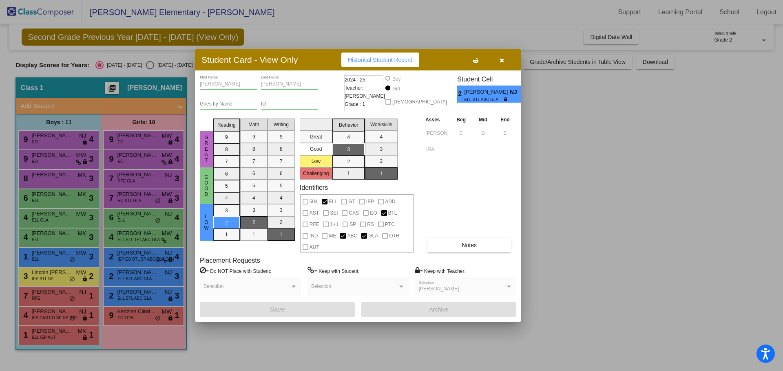
click at [125, 313] on div at bounding box center [391, 185] width 783 height 371
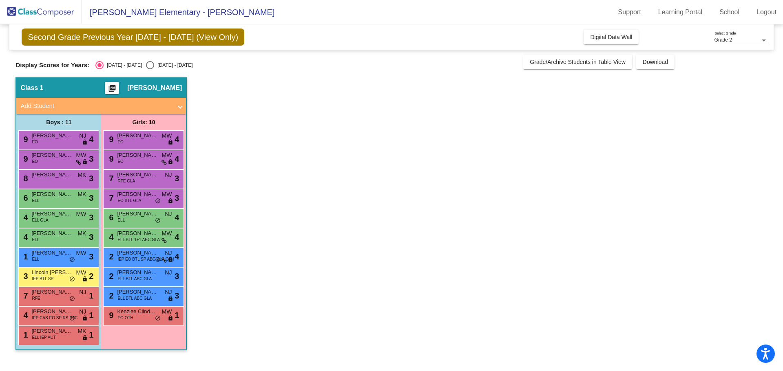
click at [125, 313] on span "Kenzlee Clindaniel" at bounding box center [137, 312] width 41 height 8
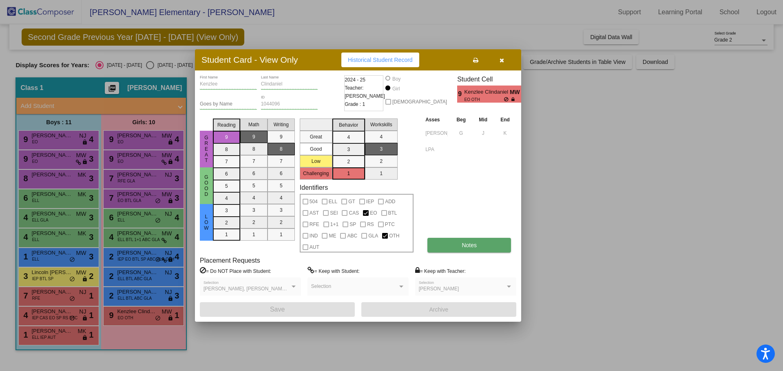
click at [448, 245] on button "Notes" at bounding box center [469, 245] width 84 height 15
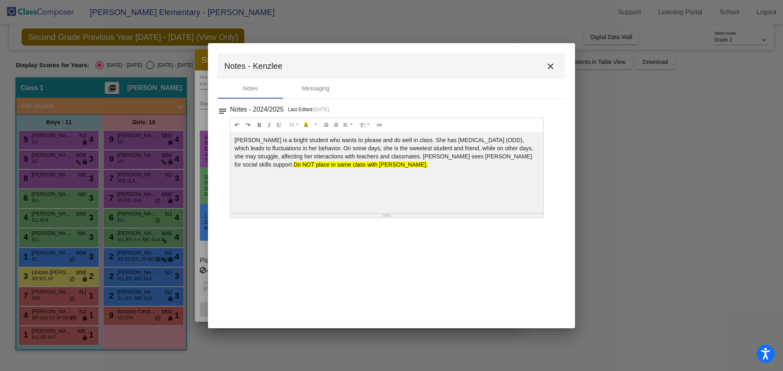
click at [551, 69] on mat-icon "close" at bounding box center [550, 67] width 10 height 10
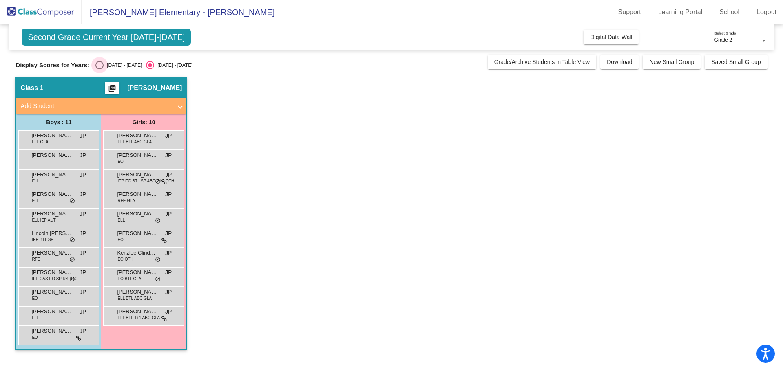
click at [98, 66] on div "Select an option" at bounding box center [99, 65] width 8 height 8
click at [99, 69] on input "[DATE] - [DATE]" at bounding box center [99, 69] width 0 height 0
radio input "true"
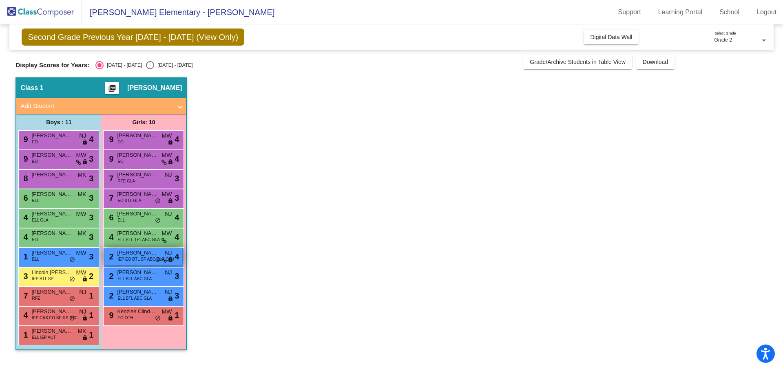
click at [136, 253] on span "[PERSON_NAME]" at bounding box center [137, 253] width 41 height 8
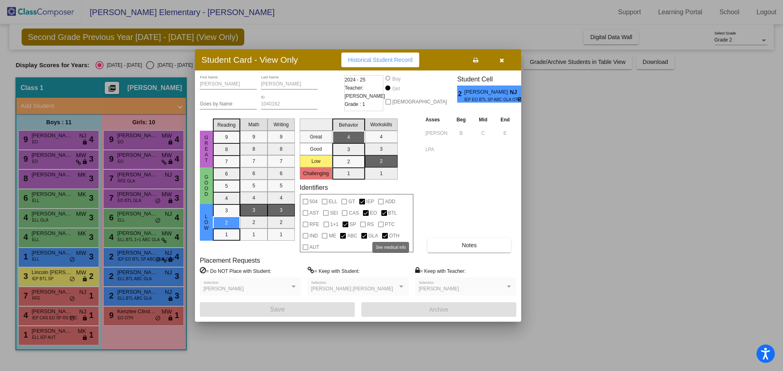
click at [385, 236] on div at bounding box center [385, 236] width 6 height 6
click at [391, 233] on span "OTH" at bounding box center [394, 236] width 10 height 10
click at [447, 245] on button "Notes" at bounding box center [469, 245] width 84 height 15
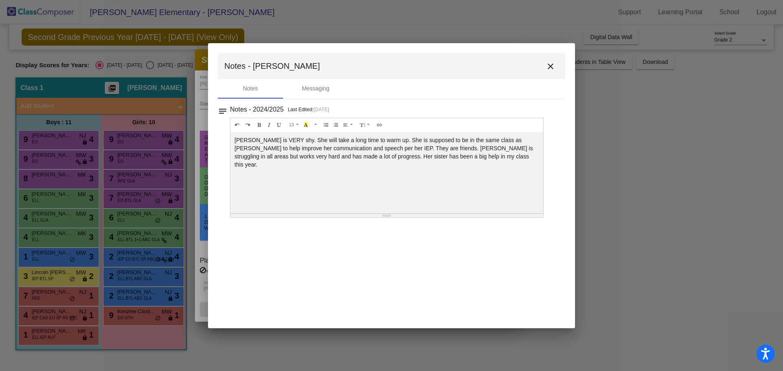
click at [547, 66] on mat-icon "close" at bounding box center [550, 67] width 10 height 10
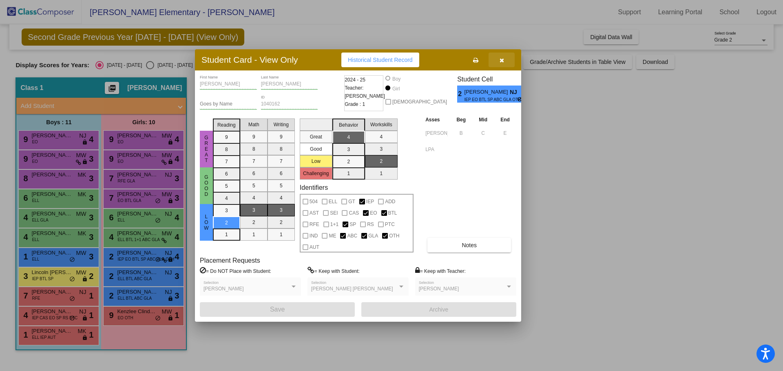
click at [502, 61] on icon "button" at bounding box center [501, 60] width 4 height 6
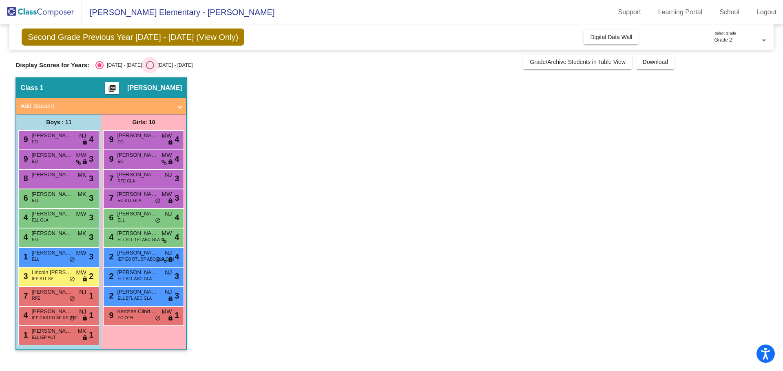
click at [146, 67] on div "Select an option" at bounding box center [150, 65] width 8 height 8
click at [150, 69] on input "[DATE] - [DATE]" at bounding box center [150, 69] width 0 height 0
radio input "true"
